Goal: Task Accomplishment & Management: Complete application form

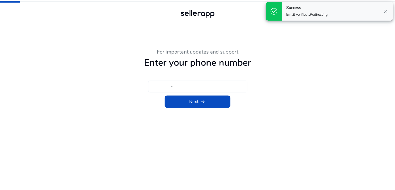
type input "***"
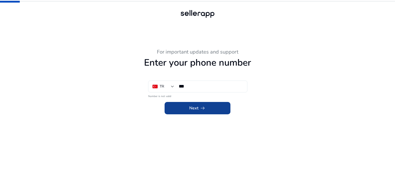
click at [195, 109] on span "Next arrow_right_alt" at bounding box center [197, 108] width 16 height 6
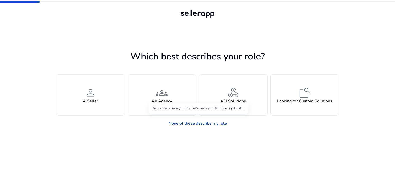
click at [196, 124] on link "None of these describe my role" at bounding box center [197, 123] width 67 height 10
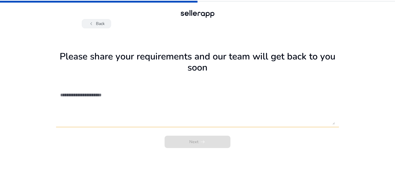
click at [93, 23] on span "chevron_left" at bounding box center [91, 24] width 6 height 6
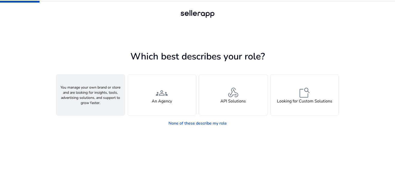
click at [88, 89] on span "person" at bounding box center [90, 92] width 12 height 12
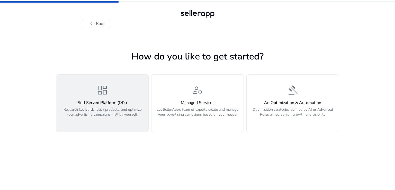
click at [112, 103] on h4 "Self Served Platform (DIY)" at bounding box center [102, 102] width 86 height 5
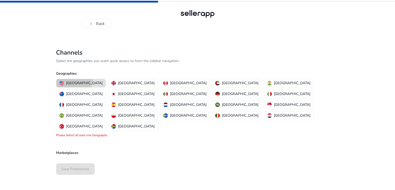
click at [73, 80] on button "[GEOGRAPHIC_DATA]" at bounding box center [80, 83] width 49 height 8
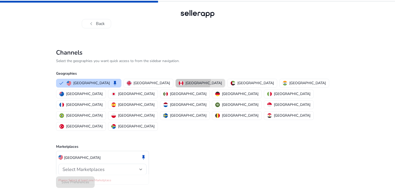
click at [185, 80] on p "[GEOGRAPHIC_DATA]" at bounding box center [203, 82] width 36 height 5
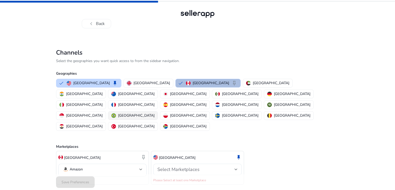
click at [154, 113] on p "[GEOGRAPHIC_DATA]" at bounding box center [136, 115] width 36 height 5
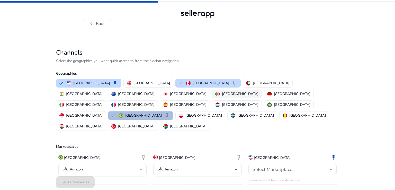
click at [222, 95] on p "[GEOGRAPHIC_DATA]" at bounding box center [240, 93] width 36 height 5
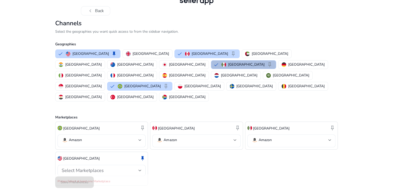
scroll to position [23, 0]
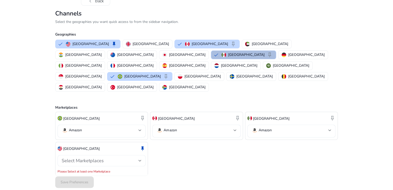
click at [140, 157] on div at bounding box center [140, 160] width 3 height 6
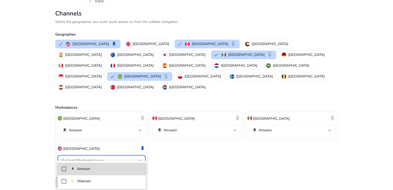
click at [87, 167] on p "Amazon" at bounding box center [83, 169] width 13 height 6
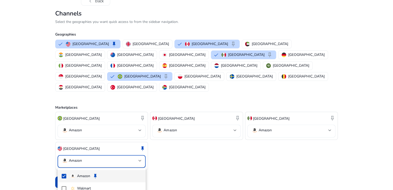
scroll to position [17, 0]
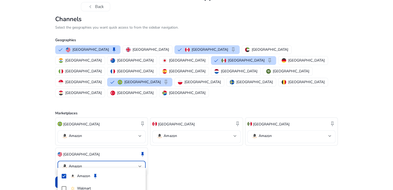
click at [38, 145] on div at bounding box center [196, 95] width 393 height 190
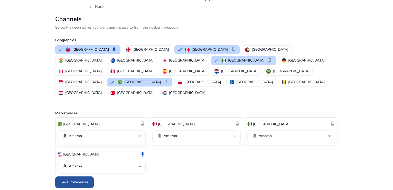
click at [79, 179] on span "Save Preferences" at bounding box center [75, 181] width 28 height 5
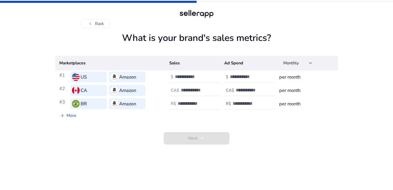
scroll to position [0, 0]
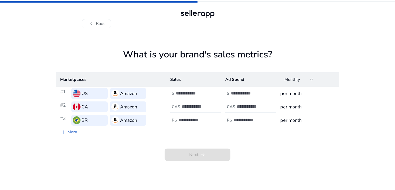
click at [190, 94] on input "number" at bounding box center [193, 93] width 35 height 6
type input "***"
click at [245, 95] on input "number" at bounding box center [248, 93] width 35 height 6
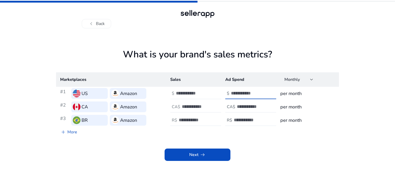
type input "**"
click at [186, 93] on input "***" at bounding box center [193, 93] width 35 height 6
type input "****"
click at [244, 93] on input "**" at bounding box center [248, 93] width 35 height 6
type input "***"
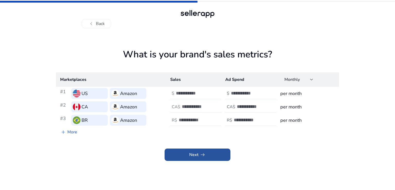
click at [206, 155] on span at bounding box center [197, 154] width 66 height 12
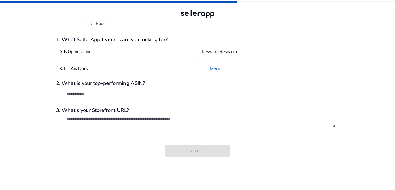
click at [208, 14] on div at bounding box center [197, 14] width 37 height 10
click at [102, 24] on button "chevron_left Back" at bounding box center [96, 23] width 29 height 9
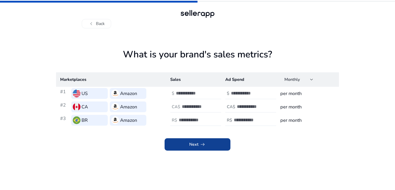
click at [193, 146] on span "Next arrow_right_alt" at bounding box center [197, 144] width 16 height 6
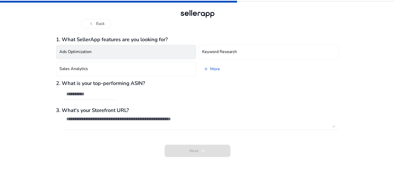
click at [83, 53] on h4 "Ads Optimization" at bounding box center [75, 51] width 32 height 5
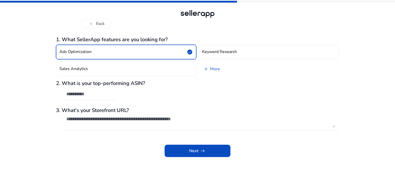
click at [83, 53] on h4 "Ads Optimization" at bounding box center [75, 51] width 32 height 5
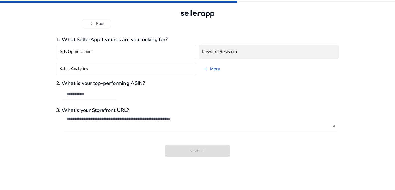
click at [225, 54] on h4 "Keyword Research" at bounding box center [219, 51] width 35 height 5
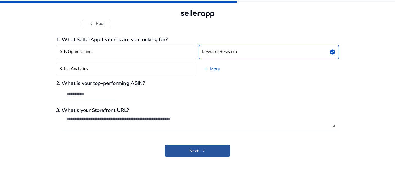
click at [196, 151] on span "Next arrow_right_alt" at bounding box center [197, 151] width 16 height 6
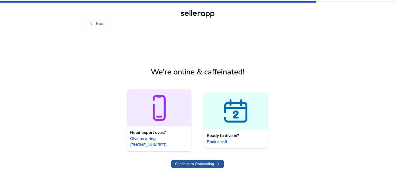
click at [199, 161] on span "Continue to Onboarding" at bounding box center [194, 163] width 39 height 5
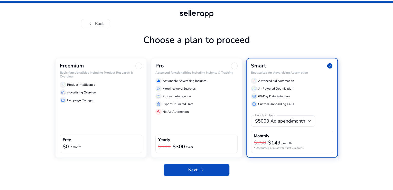
scroll to position [6, 0]
click at [83, 95] on p "Advertising Overview" at bounding box center [82, 92] width 30 height 5
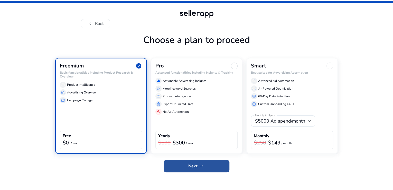
click at [200, 169] on span "arrow_right_alt" at bounding box center [202, 166] width 6 height 6
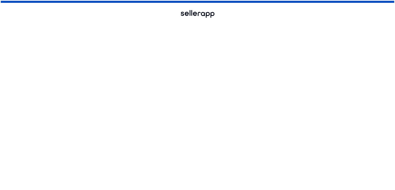
scroll to position [0, 0]
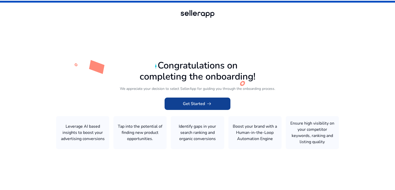
click at [190, 103] on span "Get Started arrow_right_alt" at bounding box center [197, 103] width 29 height 6
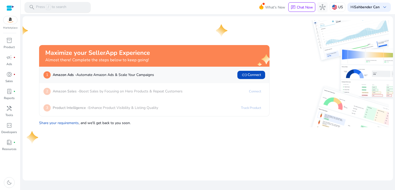
click at [65, 7] on p "Press / to search" at bounding box center [51, 7] width 30 height 6
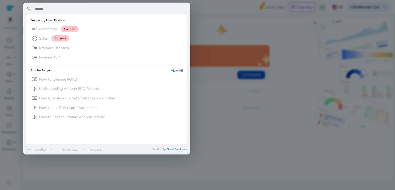
click at [65, 7] on input "text" at bounding box center [110, 9] width 153 height 6
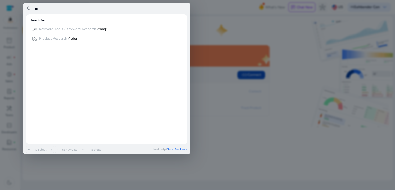
type input "*"
type input "**********"
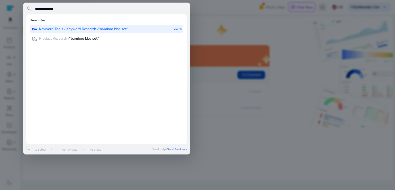
click at [104, 28] on b "“bamboo bbq set“" at bounding box center [113, 28] width 30 height 5
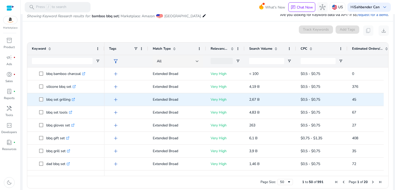
scroll to position [77, 0]
